Goal: Task Accomplishment & Management: Manage account settings

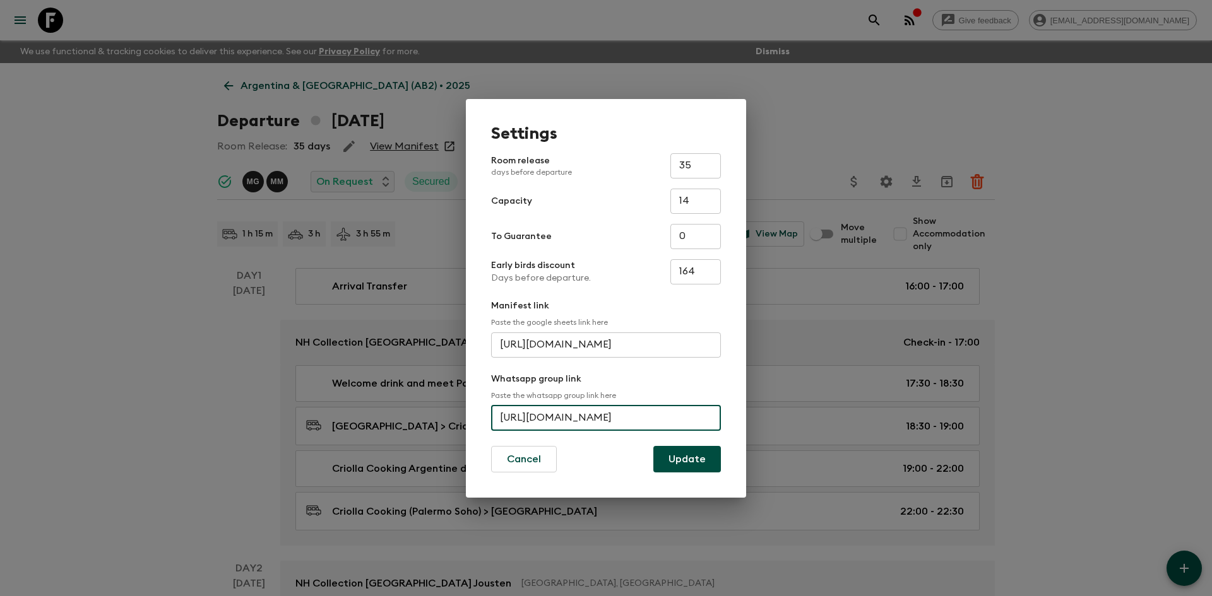
click at [133, 200] on div "Settings Room release days before departure 35 ​ Capacity 14 ​ To Guarantee 0 ​…" at bounding box center [606, 298] width 1212 height 596
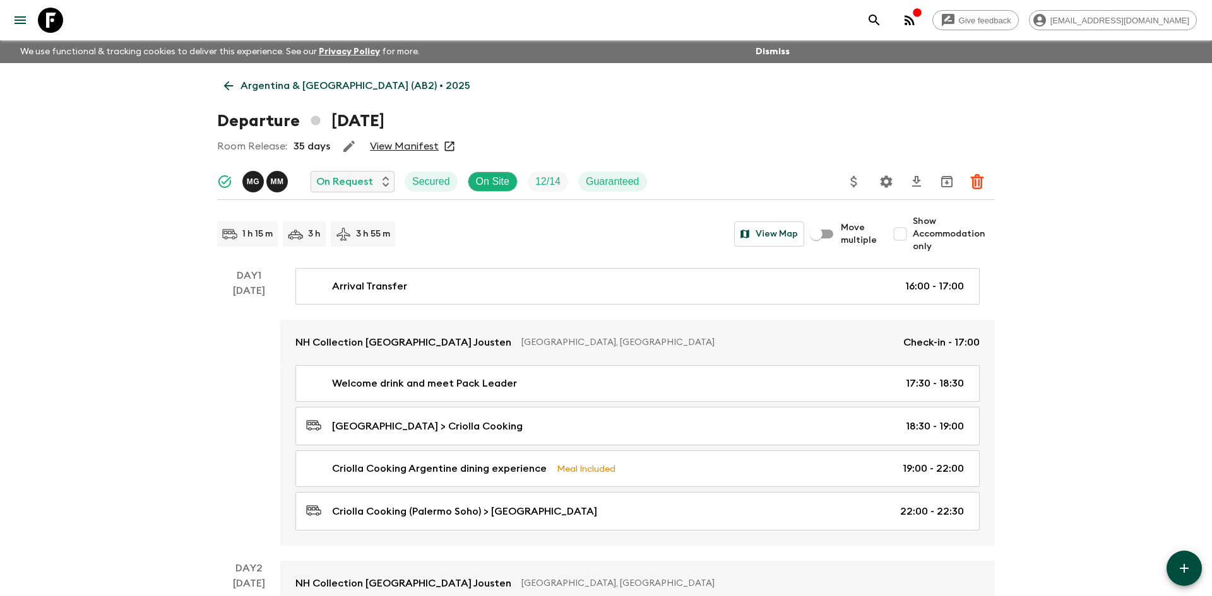
click at [359, 90] on p "Argentina & [GEOGRAPHIC_DATA] (AB2) • 2025" at bounding box center [355, 85] width 230 height 15
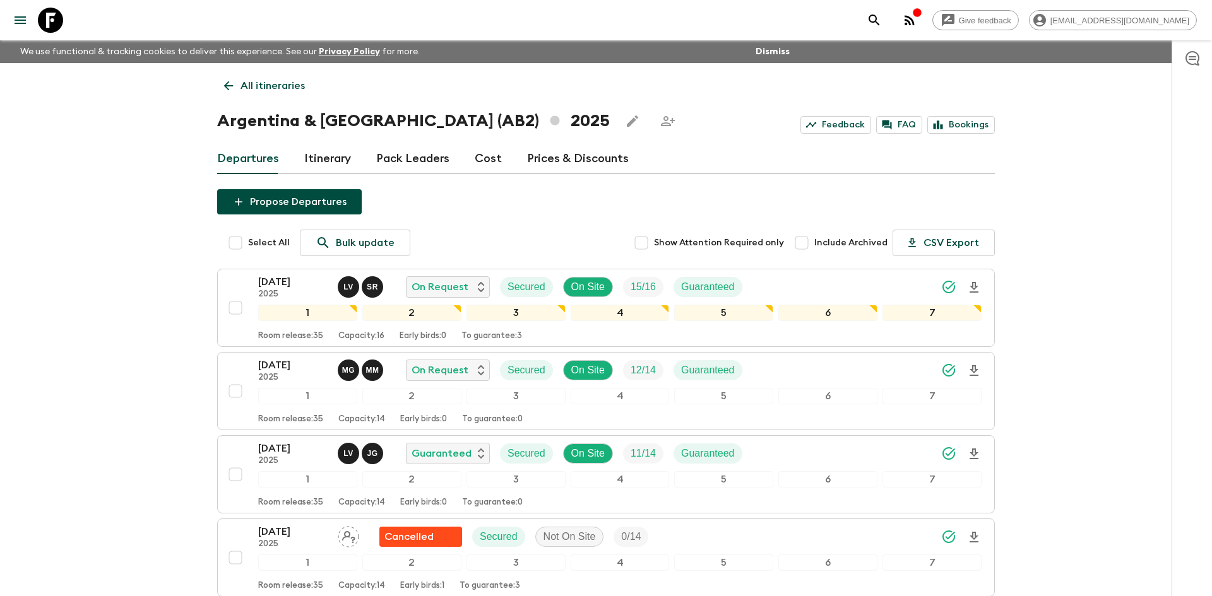
click at [265, 81] on p "All itineraries" at bounding box center [272, 85] width 64 height 15
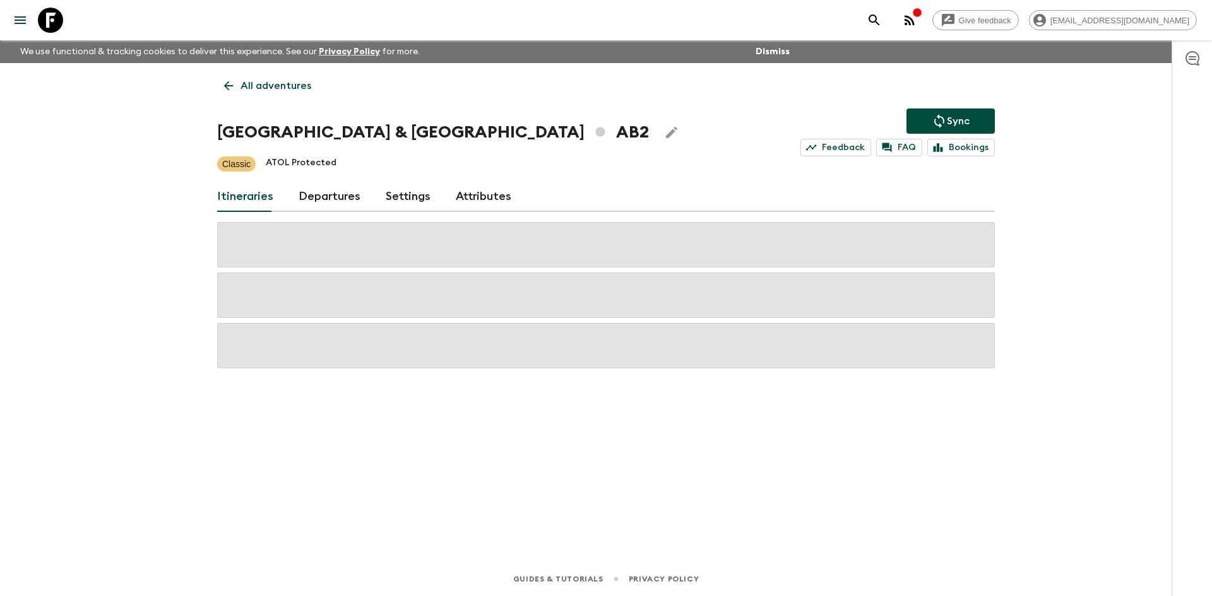
click at [265, 81] on p "All adventures" at bounding box center [275, 85] width 71 height 15
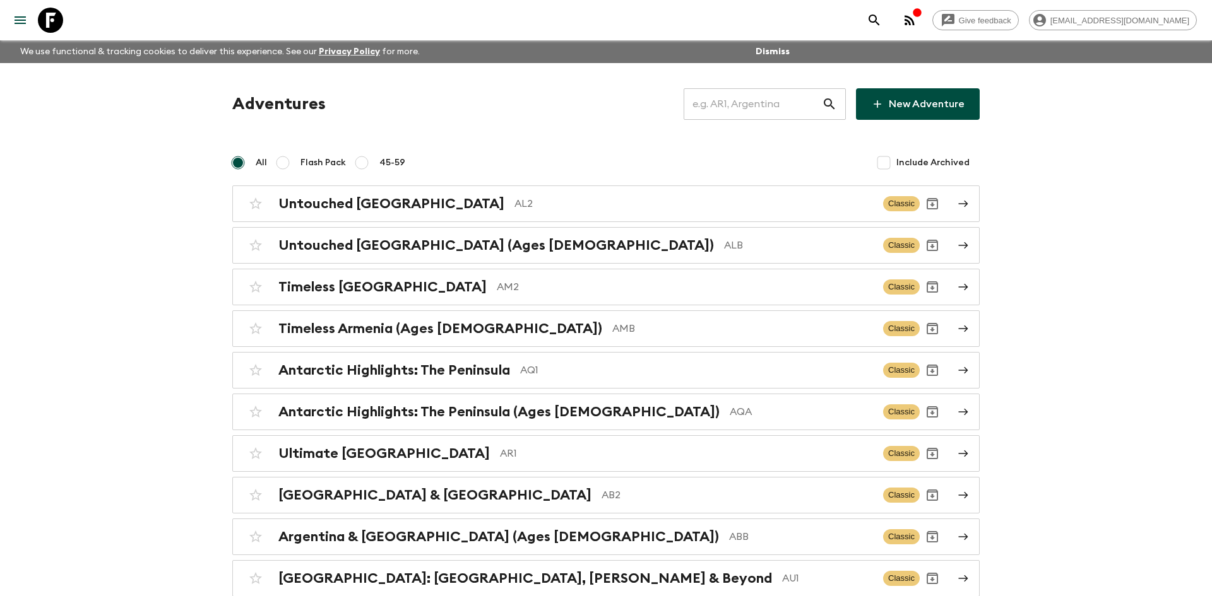
click at [723, 105] on input "text" at bounding box center [753, 103] width 138 height 35
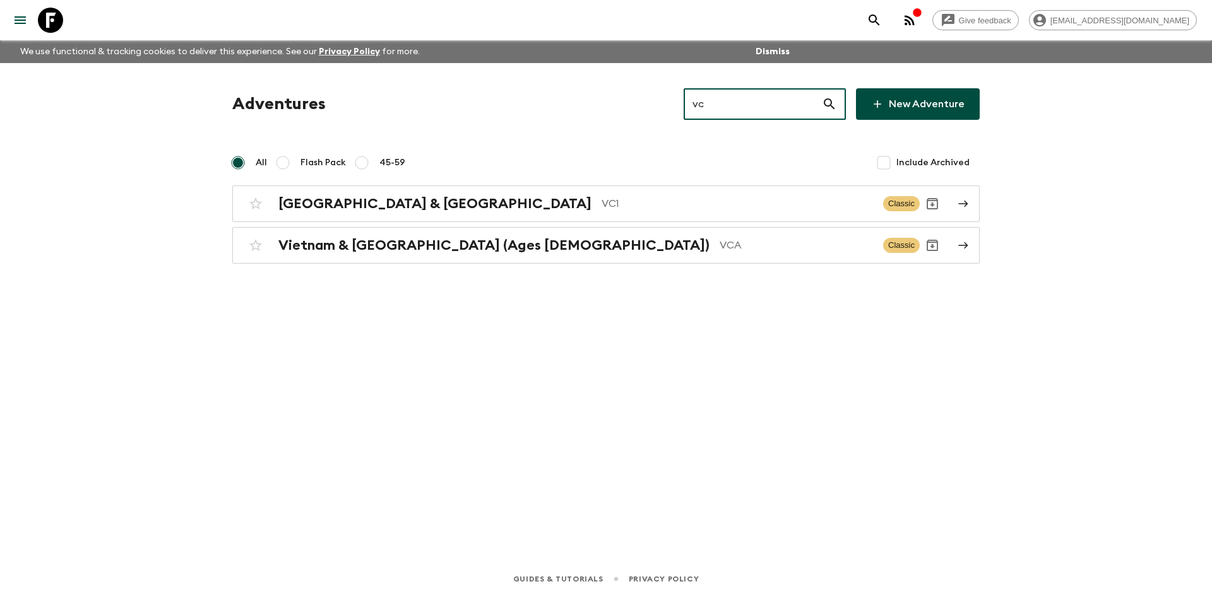
type input "vca"
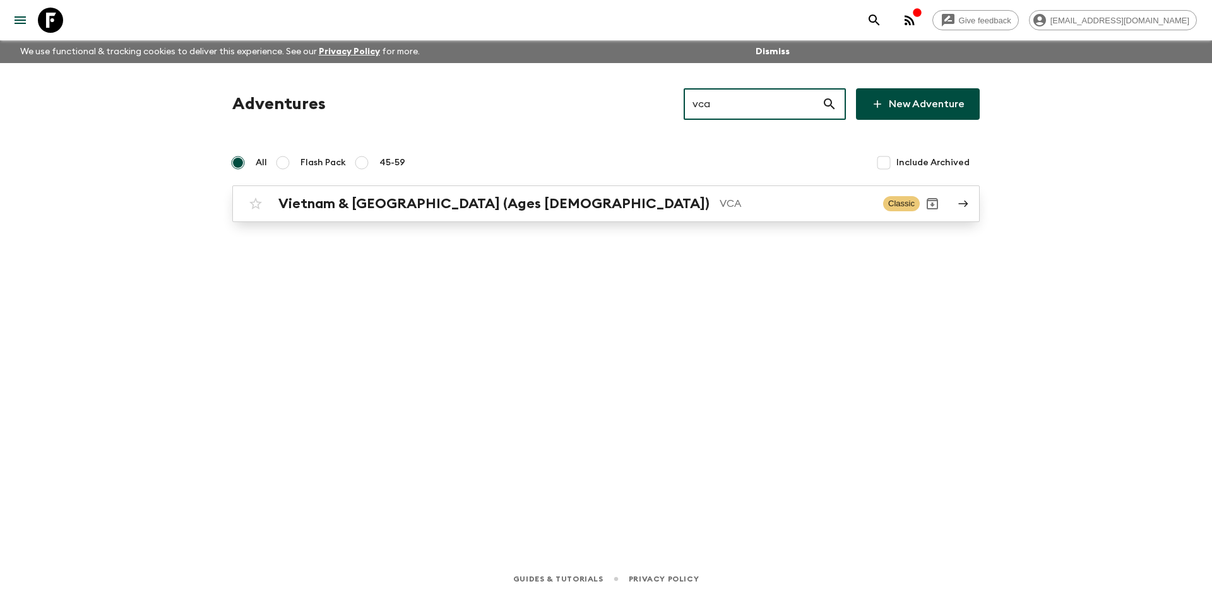
click at [536, 194] on div "Vietnam & [GEOGRAPHIC_DATA] (Ages [DEMOGRAPHIC_DATA]) VCA Classic" at bounding box center [581, 203] width 677 height 25
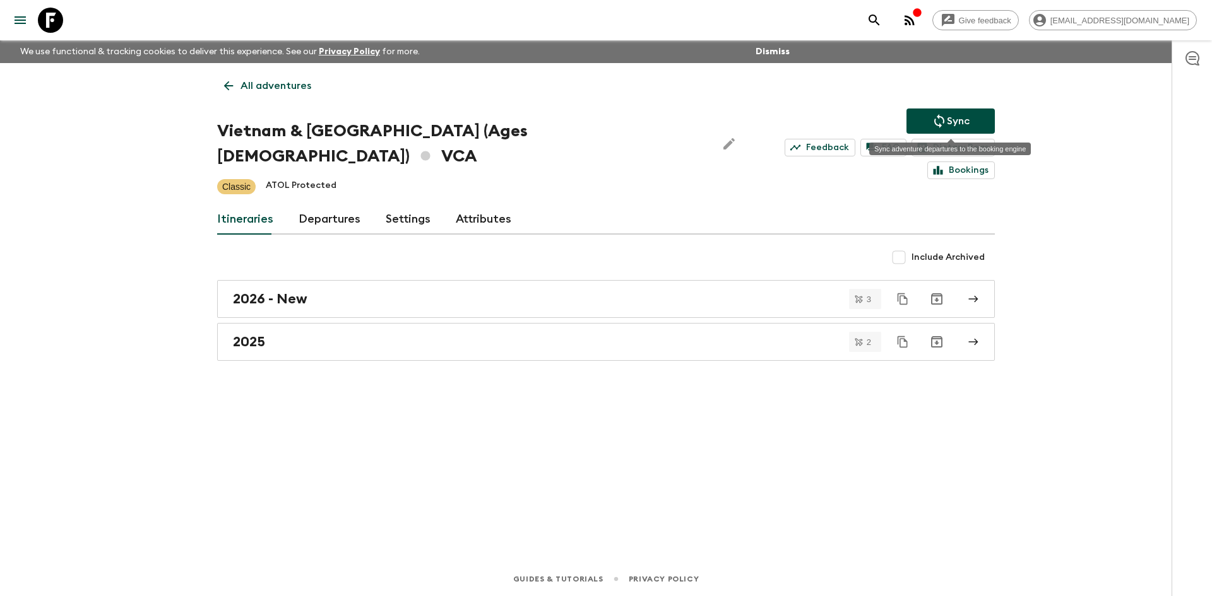
click at [940, 120] on icon "Sync adventure departures to the booking engine" at bounding box center [939, 121] width 15 height 15
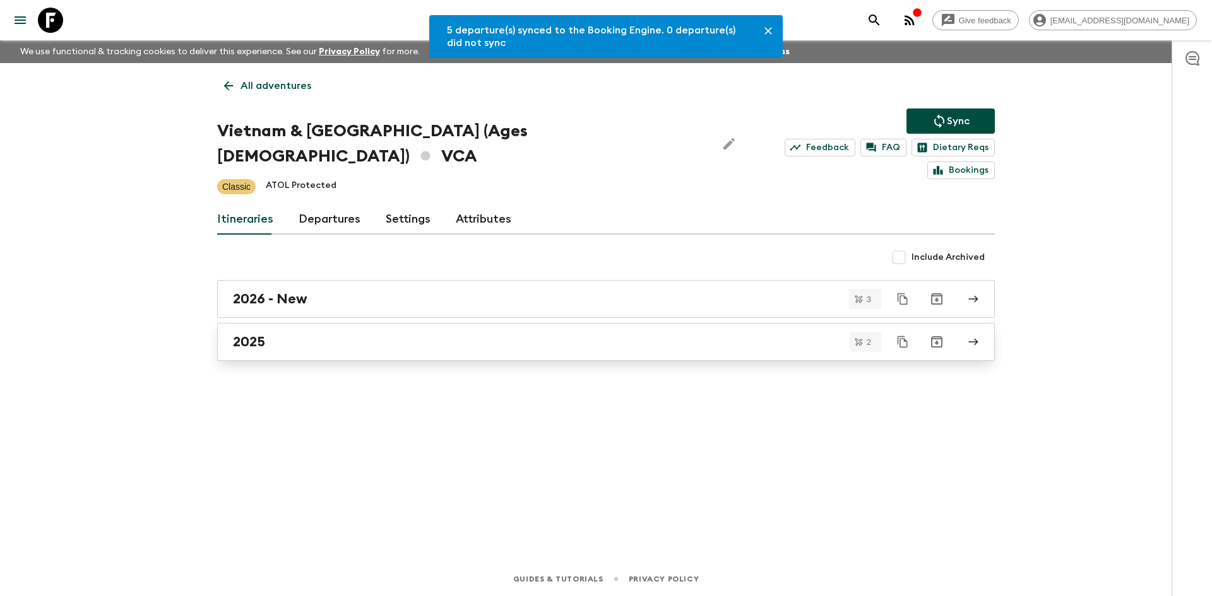
click at [240, 328] on link "2025" at bounding box center [606, 342] width 778 height 38
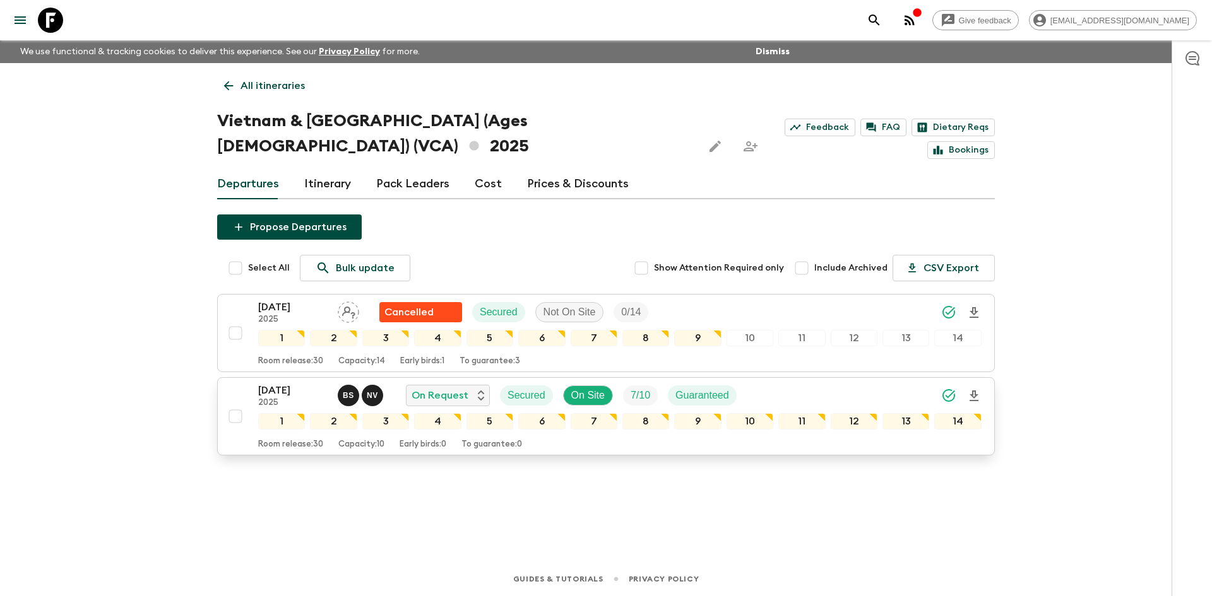
click at [856, 383] on div "[DATE] 2025 B S N V On Request Secured On Site 7 / 10 Guaranteed" at bounding box center [619, 395] width 723 height 25
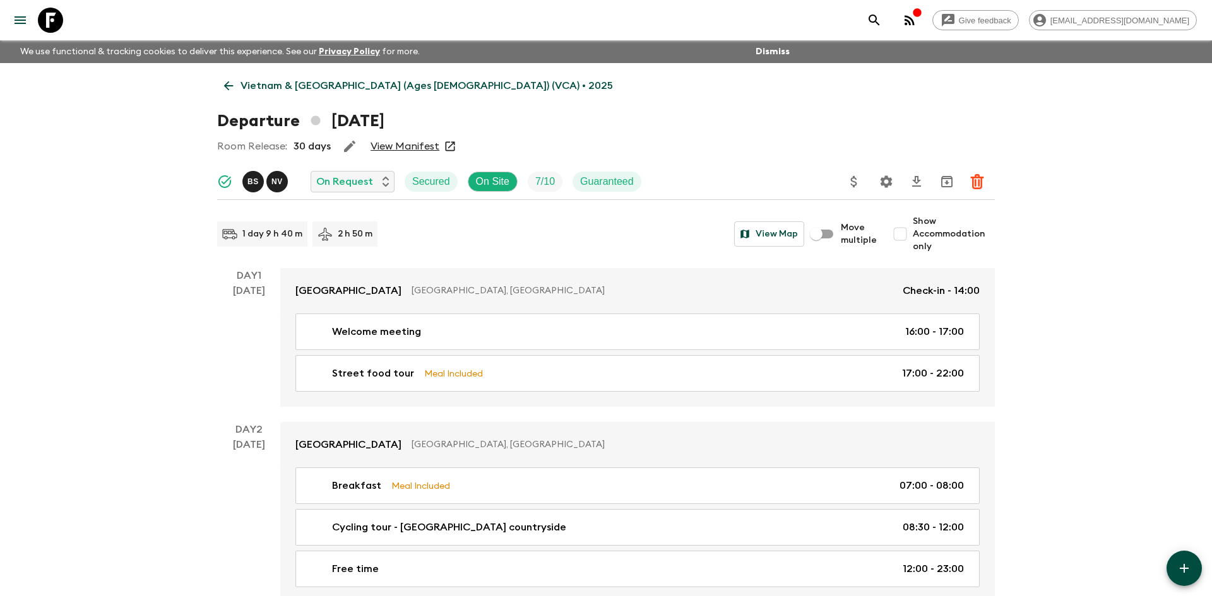
click at [885, 180] on icon "Settings" at bounding box center [886, 181] width 15 height 15
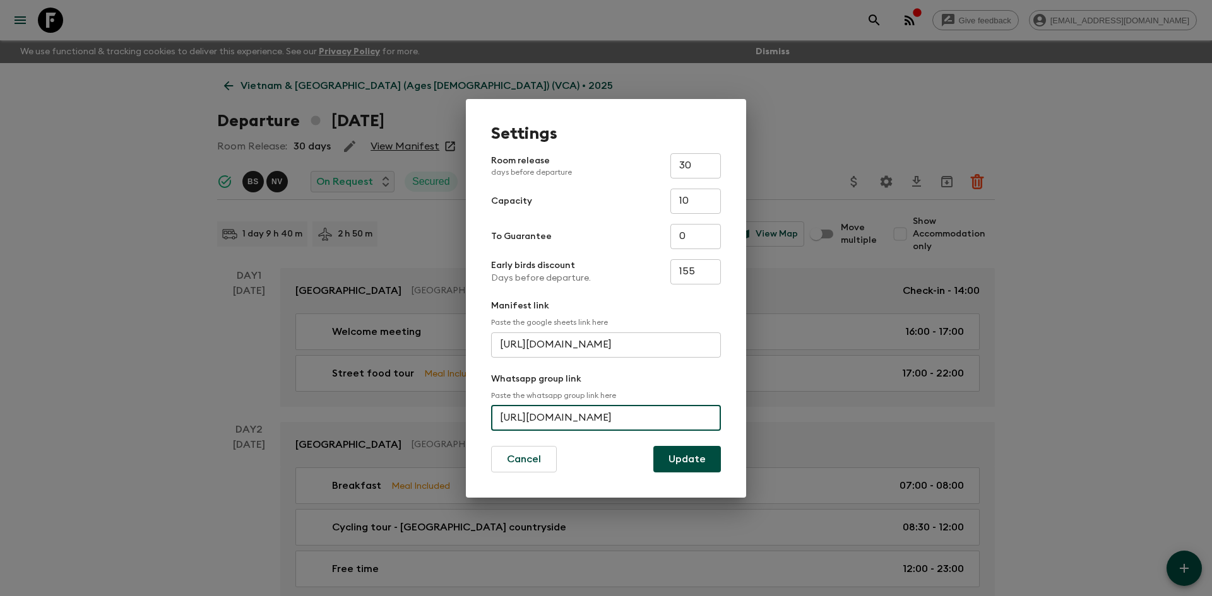
scroll to position [0, 59]
drag, startPoint x: 499, startPoint y: 417, endPoint x: 728, endPoint y: 424, distance: 229.2
click at [728, 424] on div "Settings Room release days before departure 30 ​ Capacity 10 ​ To Guarantee 0 ​…" at bounding box center [606, 298] width 280 height 399
click at [97, 198] on div "Settings Room release days before departure 30 ​ Capacity 10 ​ To Guarantee 0 ​…" at bounding box center [606, 298] width 1212 height 596
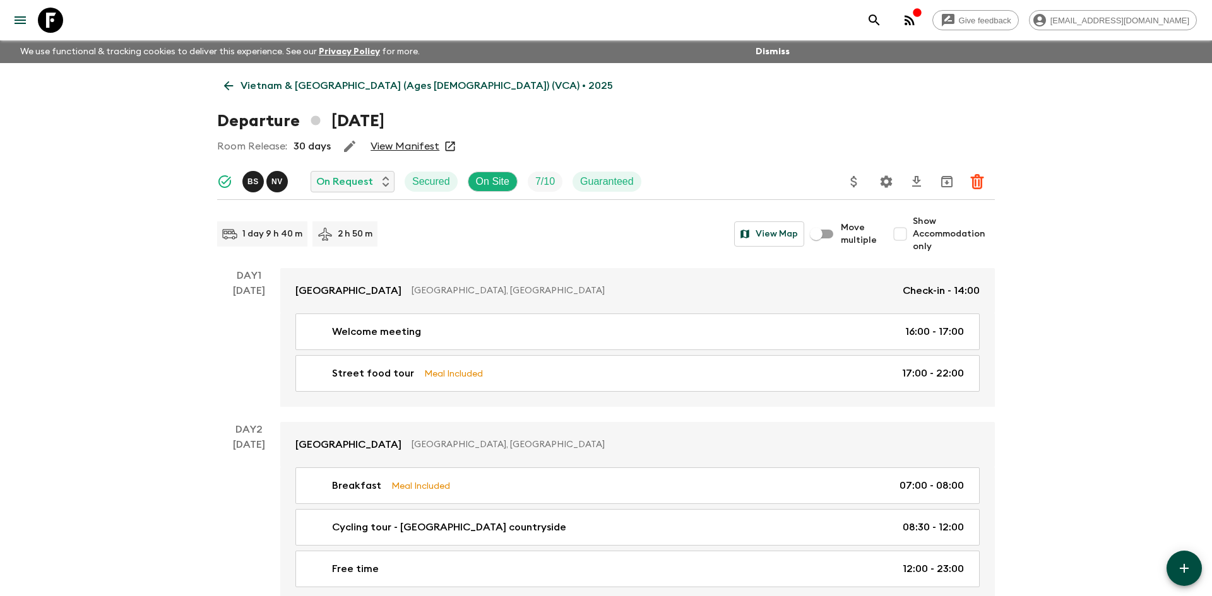
click at [409, 85] on p "Vietnam & [GEOGRAPHIC_DATA] (Ages [DEMOGRAPHIC_DATA]) (VCA) • 2025" at bounding box center [426, 85] width 372 height 15
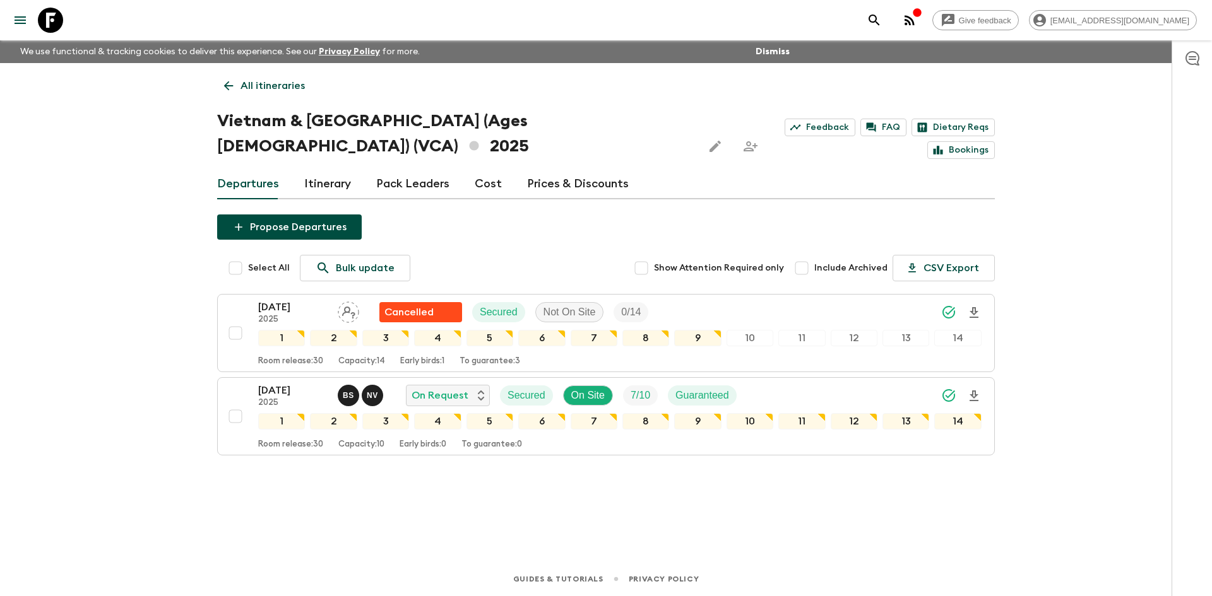
click at [243, 85] on p "All itineraries" at bounding box center [272, 85] width 64 height 15
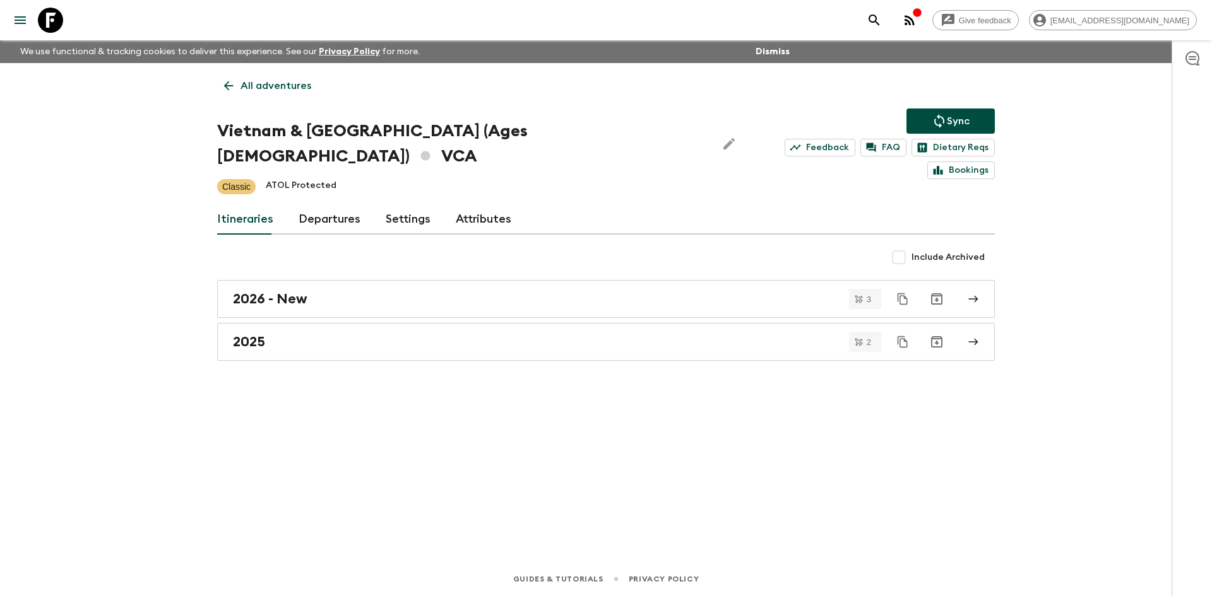
click at [290, 92] on p "All adventures" at bounding box center [275, 85] width 71 height 15
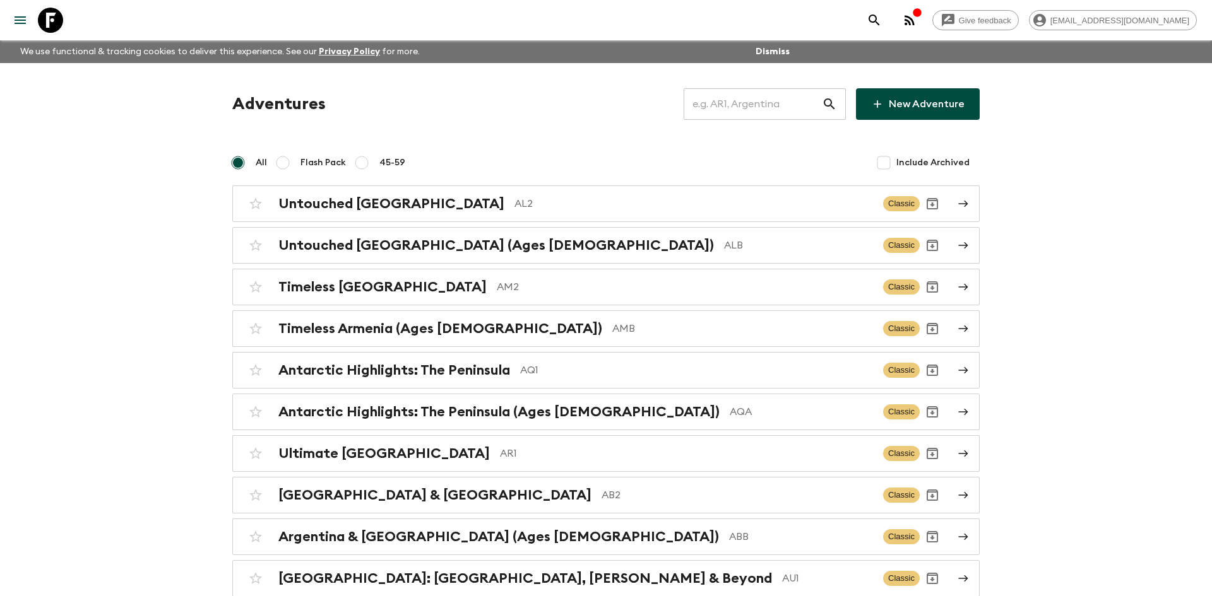
click at [743, 110] on input "text" at bounding box center [753, 103] width 138 height 35
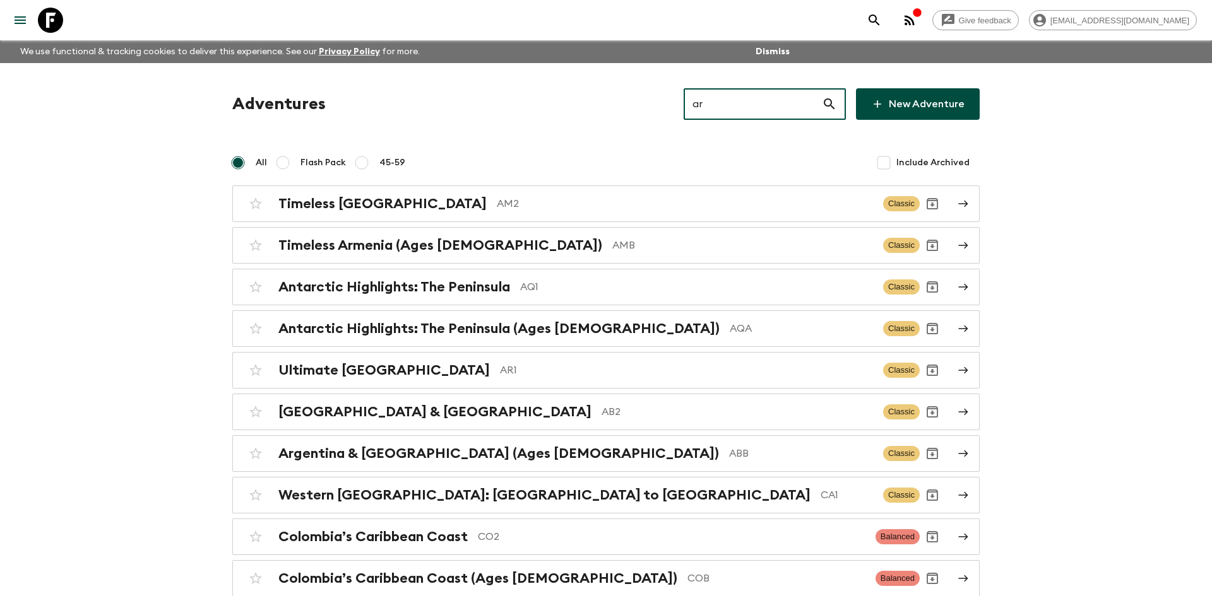
type input "ar1"
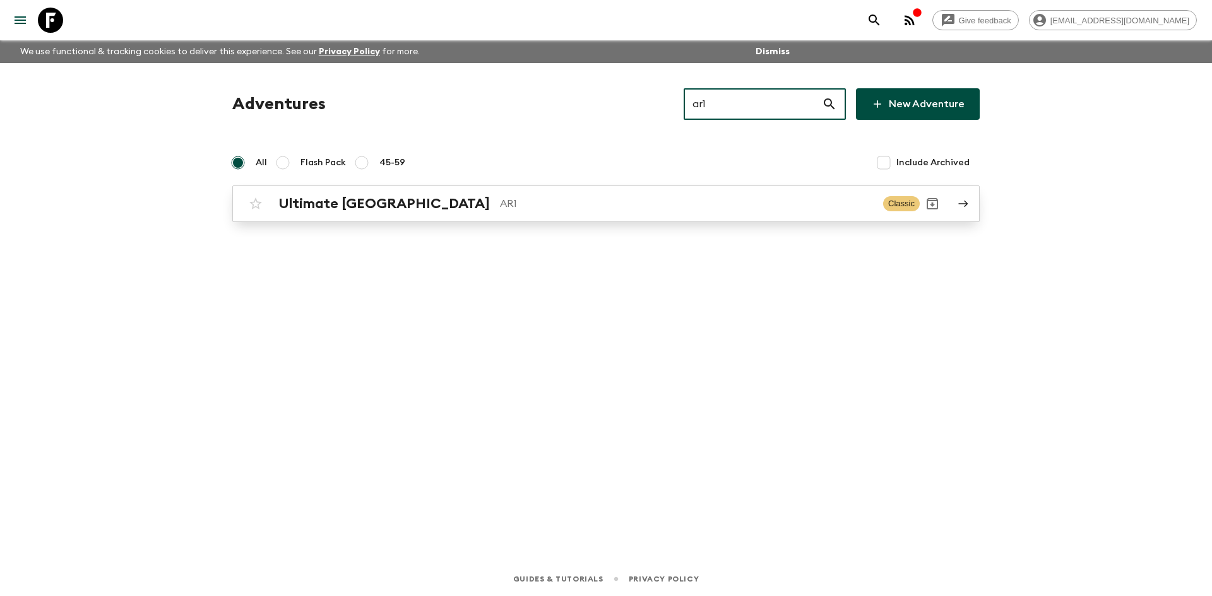
click at [338, 197] on h2 "Ultimate [GEOGRAPHIC_DATA]" at bounding box center [383, 204] width 211 height 16
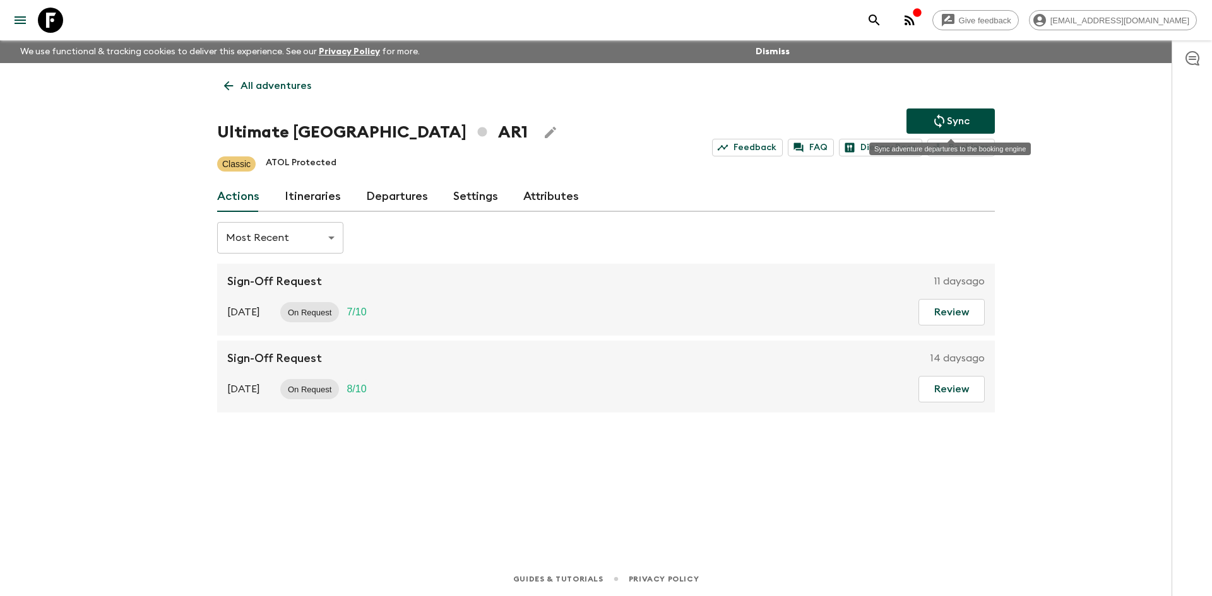
click at [950, 124] on p "Sync" at bounding box center [958, 121] width 23 height 15
click at [395, 191] on link "Departures" at bounding box center [397, 197] width 62 height 30
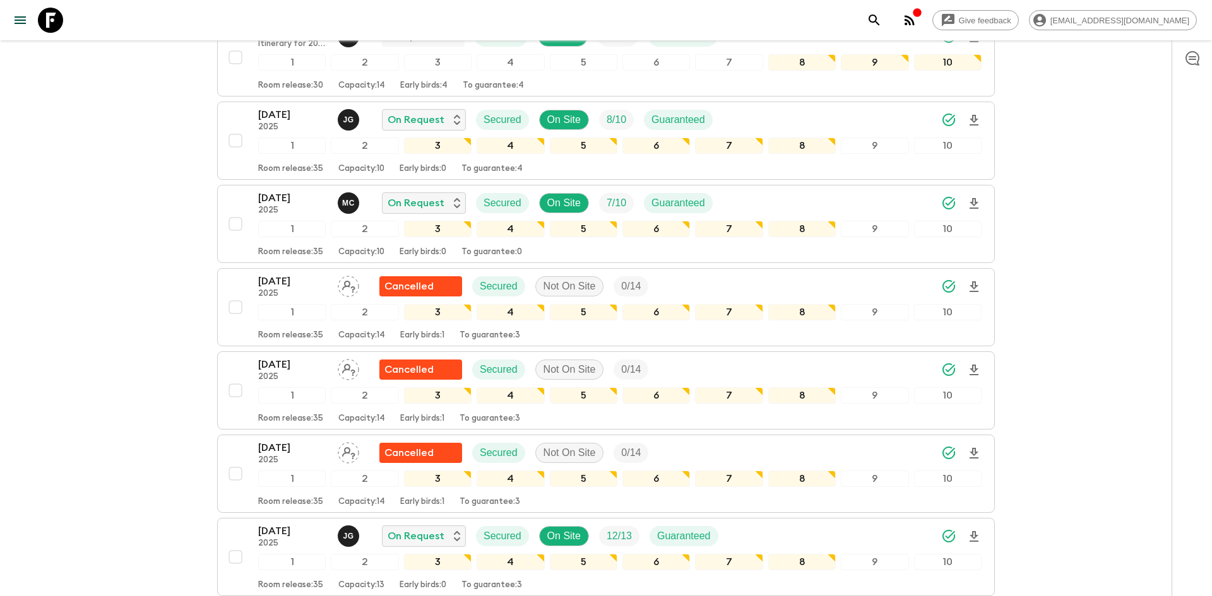
scroll to position [451, 0]
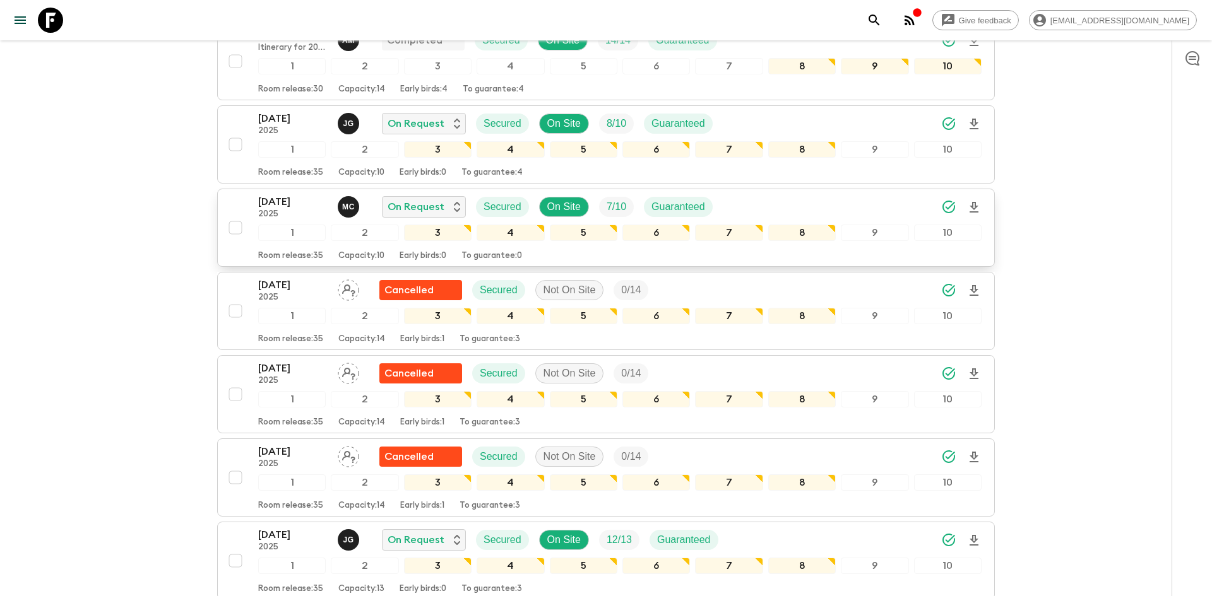
click at [794, 200] on div "[DATE] 2025 M C On Request Secured On Site 7 / 10 Guaranteed" at bounding box center [619, 206] width 723 height 25
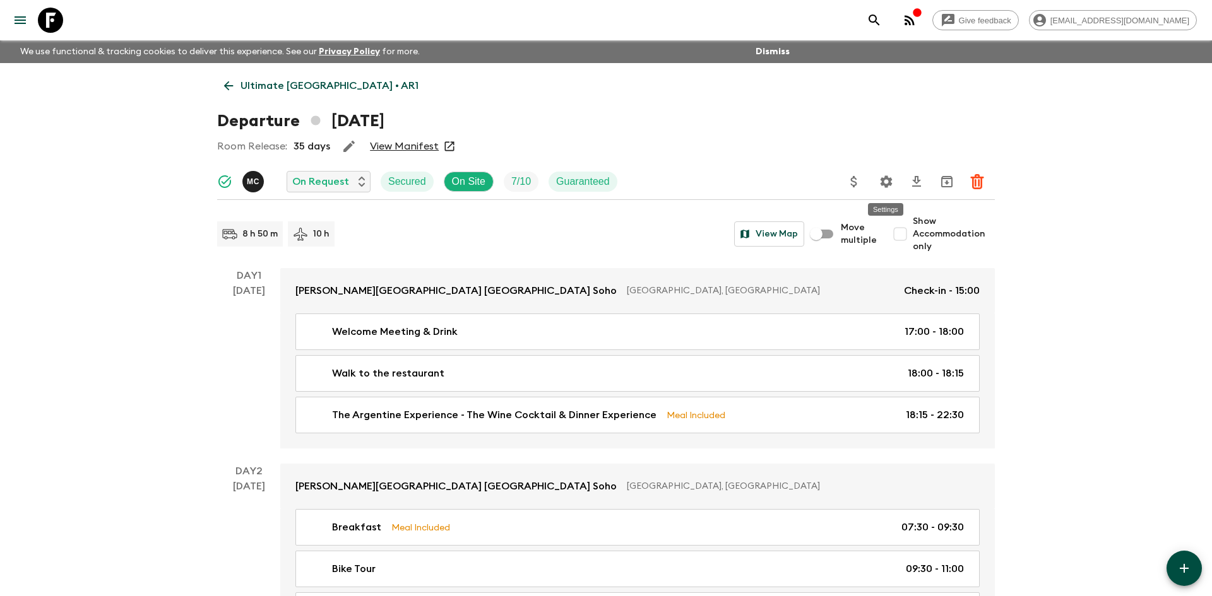
click at [882, 185] on icon "Settings" at bounding box center [887, 181] width 12 height 12
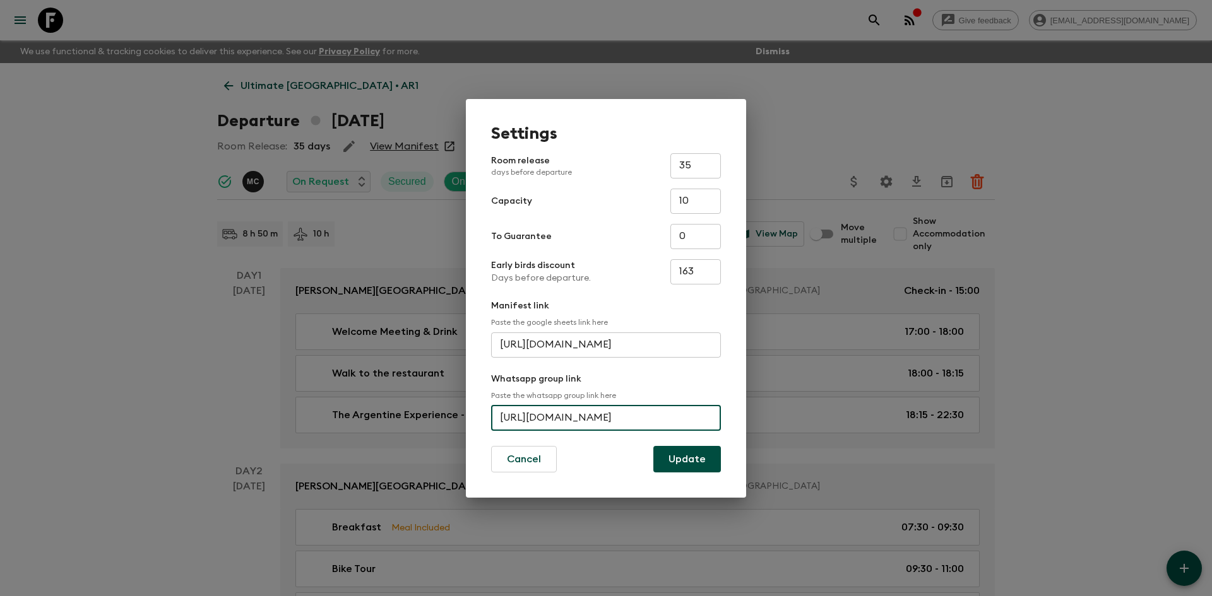
scroll to position [0, 83]
drag, startPoint x: 497, startPoint y: 421, endPoint x: 728, endPoint y: 414, distance: 231.1
click at [728, 414] on div "Settings Room release days before departure 35 ​ Capacity 10 ​ To Guarantee 0 ​…" at bounding box center [606, 298] width 280 height 399
click at [122, 138] on div "Settings Room release days before departure 35 ​ Capacity 10 ​ To Guarantee 0 ​…" at bounding box center [606, 298] width 1212 height 596
